Goal: Task Accomplishment & Management: Complete application form

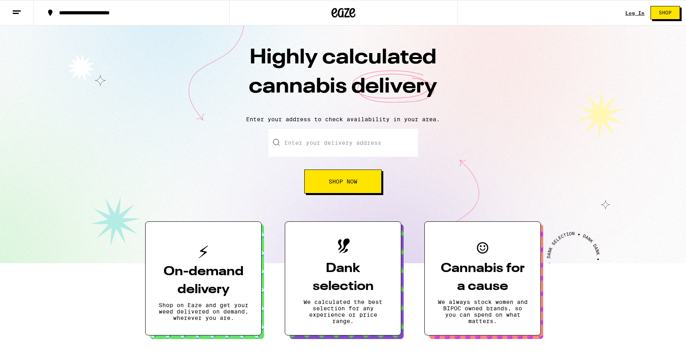
click at [633, 14] on link "Log In" at bounding box center [634, 12] width 19 height 5
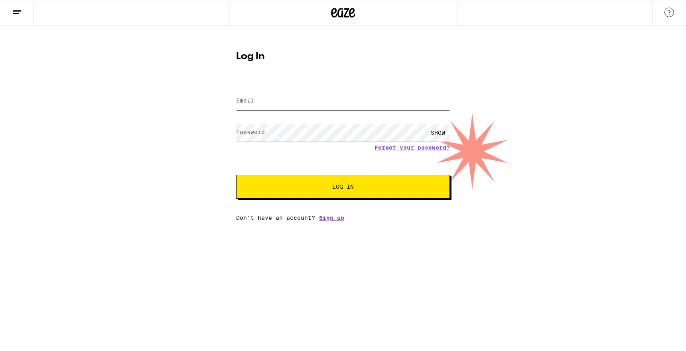
click at [275, 98] on input "Email" at bounding box center [343, 101] width 214 height 18
type input "[PERSON_NAME][EMAIL_ADDRESS][PERSON_NAME][DOMAIN_NAME]"
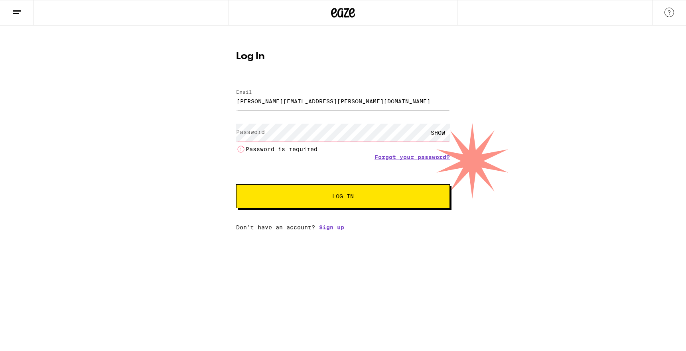
click at [430, 148] on form "Email Email [PERSON_NAME][EMAIL_ADDRESS][PERSON_NAME][DOMAIN_NAME] Password Pas…" at bounding box center [343, 144] width 214 height 127
click at [400, 155] on link "Forgot your password?" at bounding box center [411, 157] width 75 height 6
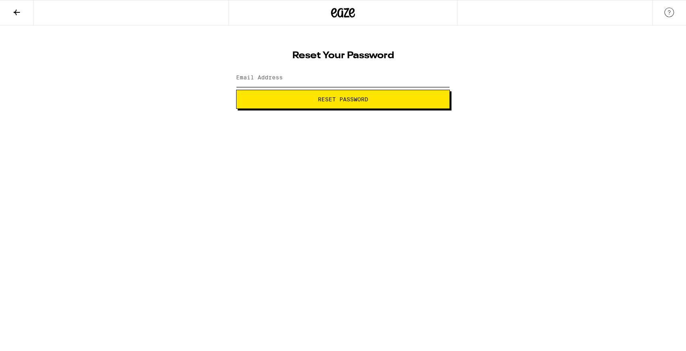
click at [286, 77] on input "Email Address" at bounding box center [343, 78] width 214 height 18
type input "[PERSON_NAME][EMAIL_ADDRESS][PERSON_NAME][DOMAIN_NAME]"
click at [328, 97] on span "Reset Password" at bounding box center [343, 99] width 50 height 6
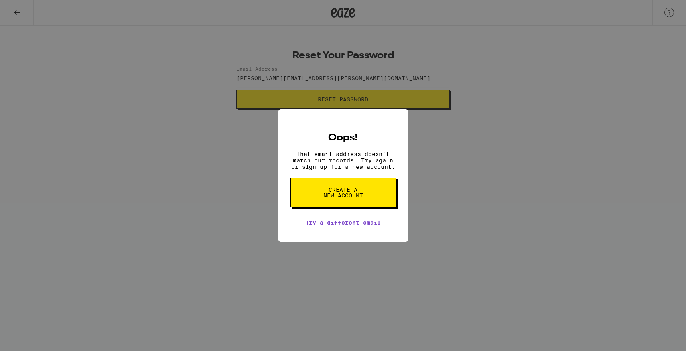
click at [341, 196] on span "Create a new account" at bounding box center [343, 192] width 41 height 11
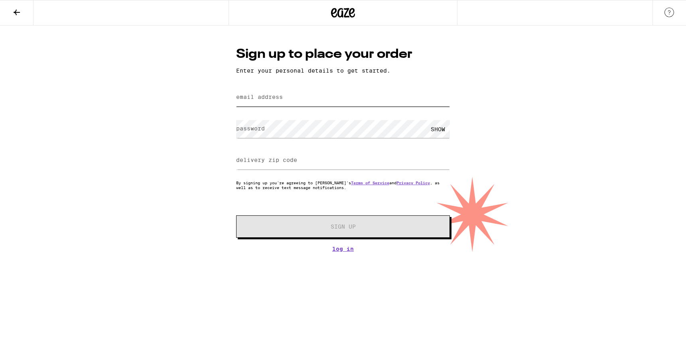
click at [254, 94] on input "email address" at bounding box center [343, 98] width 214 height 18
type input "[PERSON_NAME][EMAIL_ADDRESS][PERSON_NAME][DOMAIN_NAME]"
click at [439, 132] on div "SHOW" at bounding box center [438, 129] width 24 height 18
click at [254, 161] on label "delivery zip code" at bounding box center [266, 160] width 61 height 6
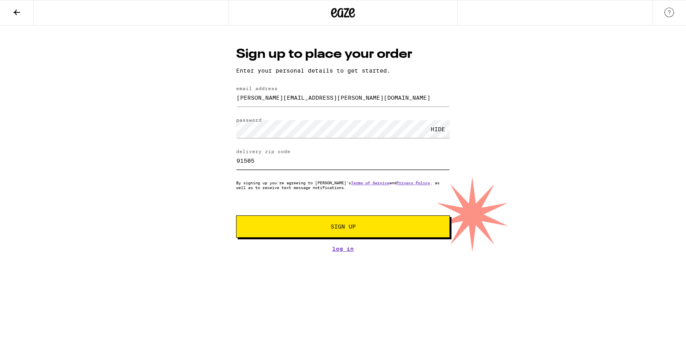
type input "91505"
click at [136, 212] on div "Sign up to place your order Enter your personal details to get started. email a…" at bounding box center [343, 139] width 686 height 226
click at [364, 228] on span "Sign Up" at bounding box center [343, 227] width 159 height 6
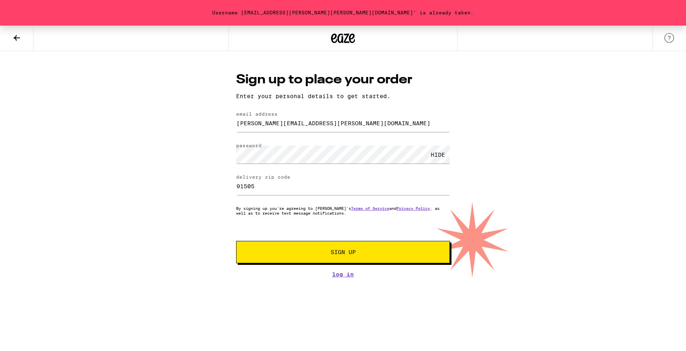
click at [190, 71] on div "Username [EMAIL_ADDRESS][PERSON_NAME][PERSON_NAME][DOMAIN_NAME]' is already tak…" at bounding box center [343, 152] width 686 height 252
click at [668, 32] on link at bounding box center [668, 38] width 33 height 25
